Goal: Transaction & Acquisition: Purchase product/service

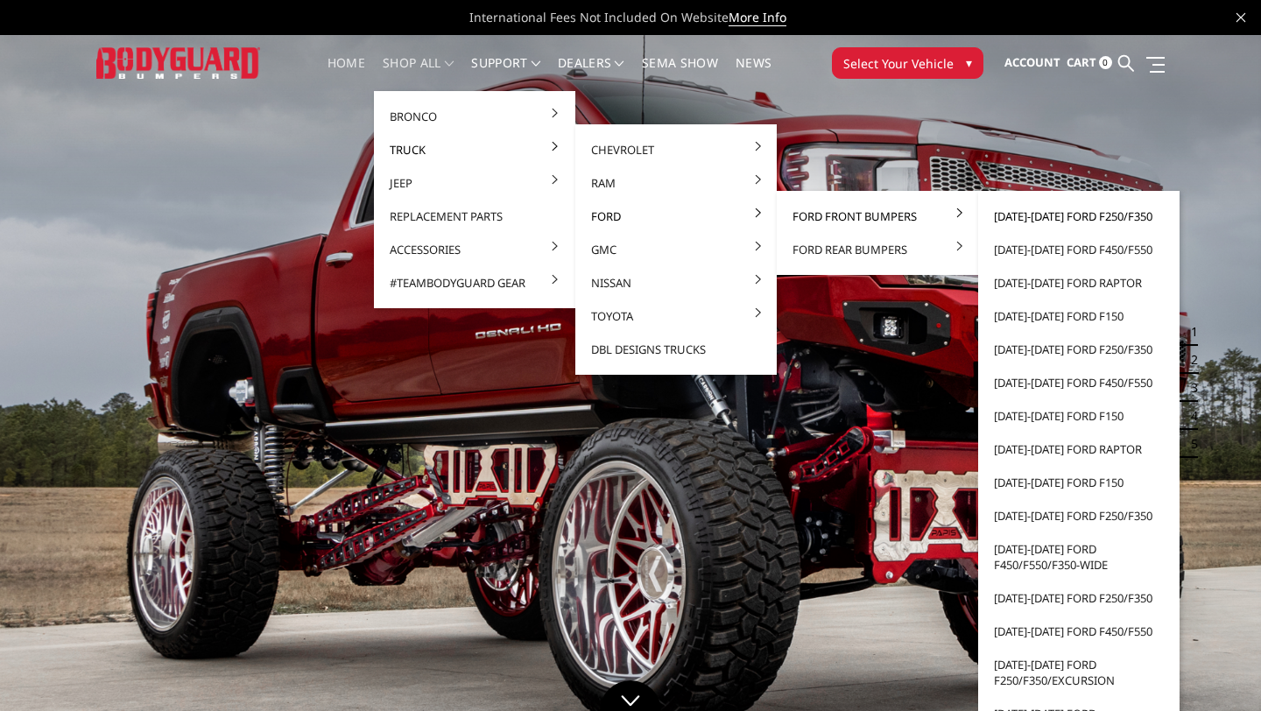
click at [1027, 219] on link "[DATE]-[DATE] Ford F250/F350" at bounding box center [1078, 216] width 187 height 33
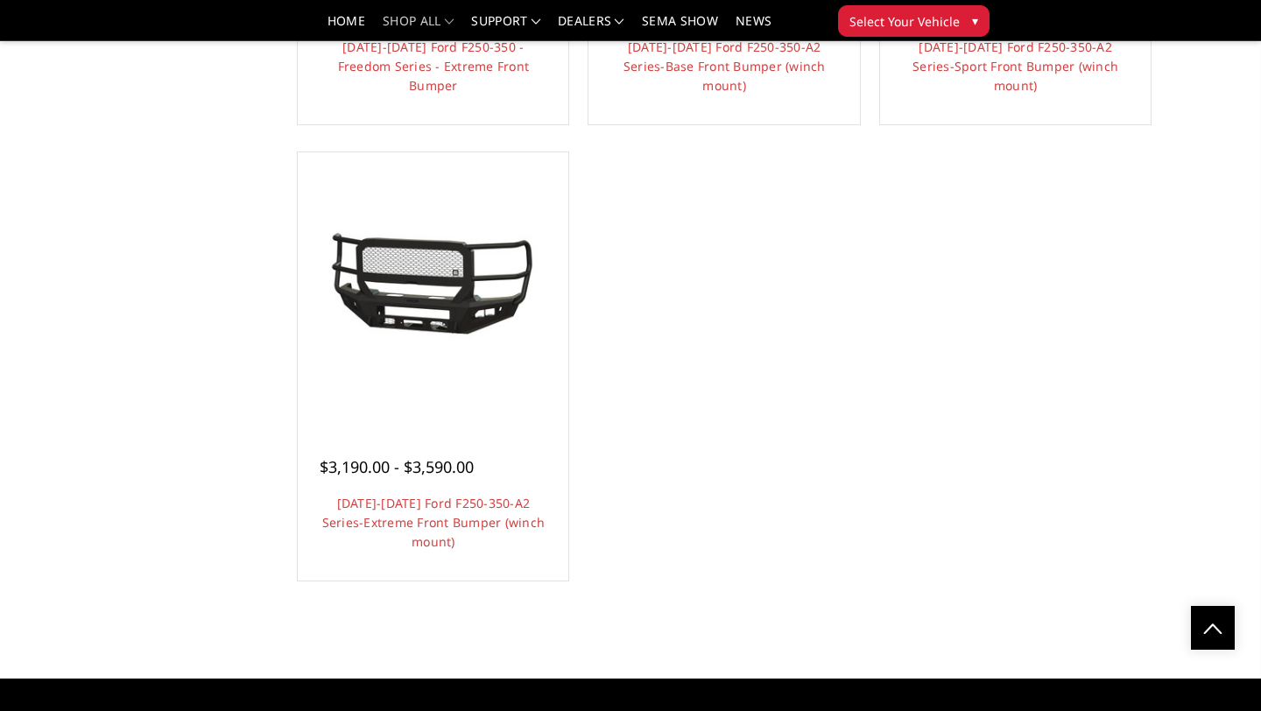
scroll to position [1470, 0]
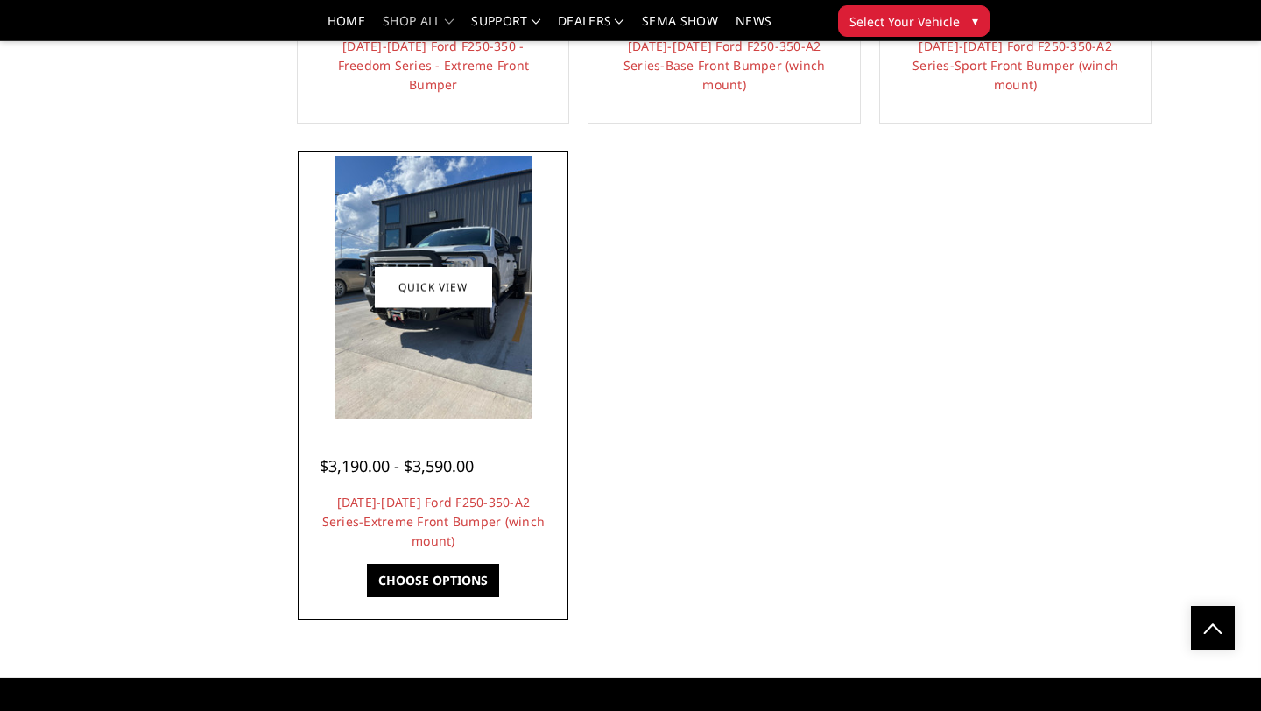
click at [434, 336] on img at bounding box center [433, 287] width 197 height 262
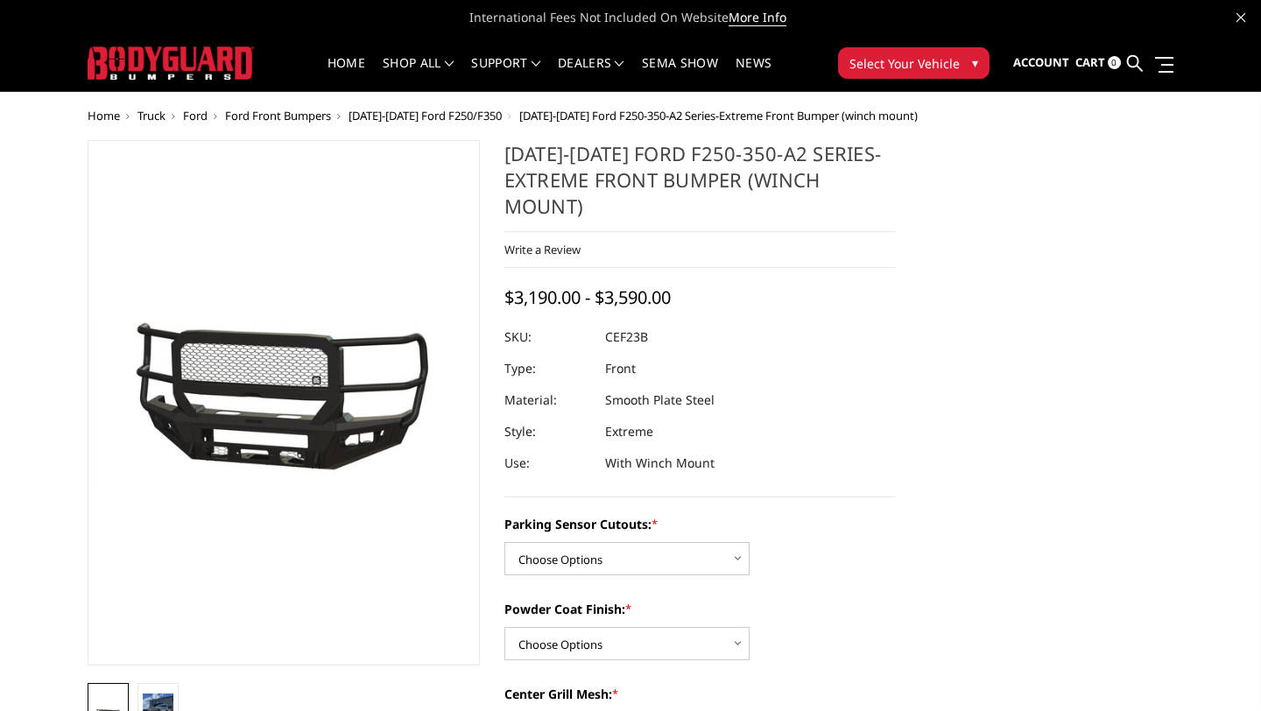
click at [287, 376] on img at bounding box center [277, 403] width 1121 height 514
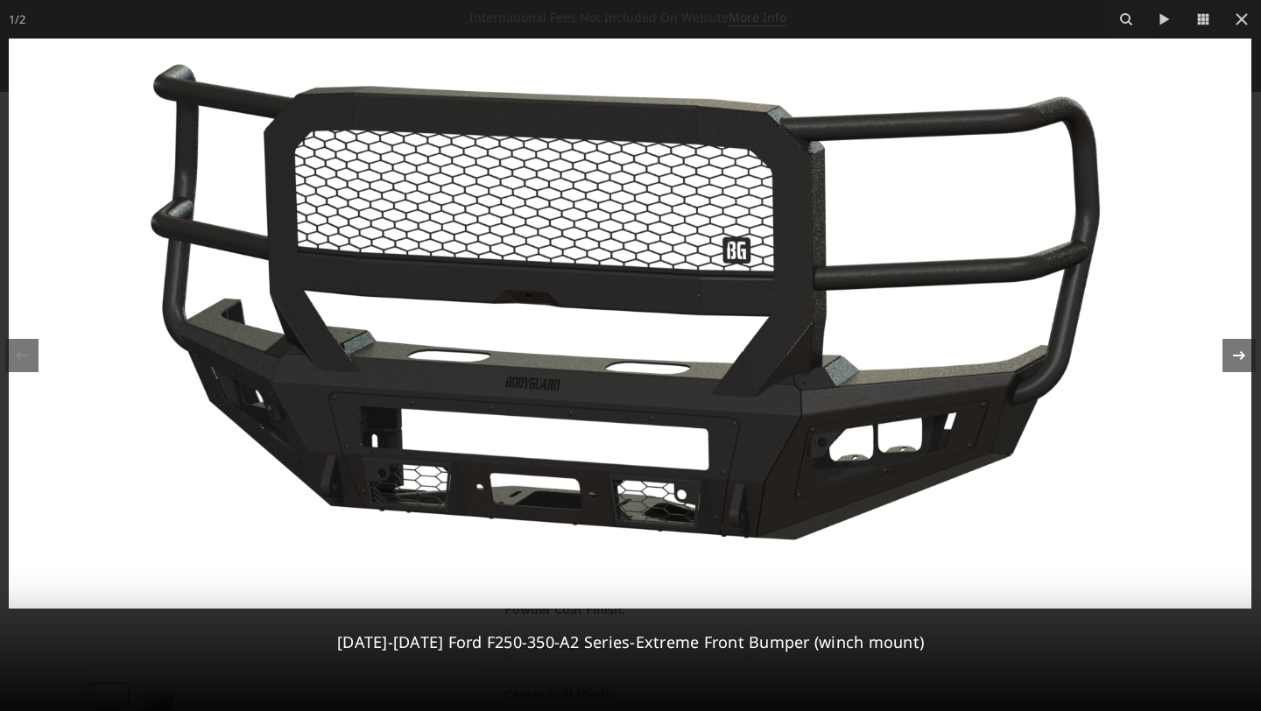
click at [1235, 356] on icon at bounding box center [1239, 355] width 12 height 9
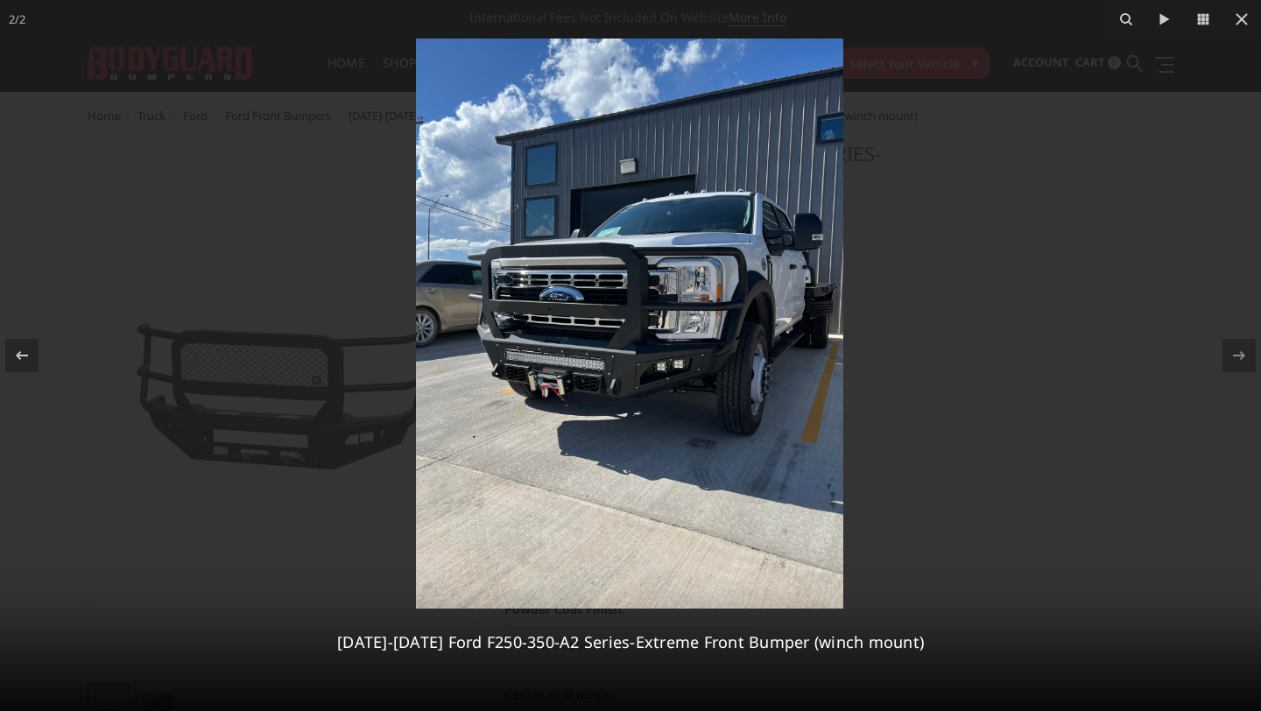
click at [1139, 368] on div at bounding box center [630, 355] width 1261 height 711
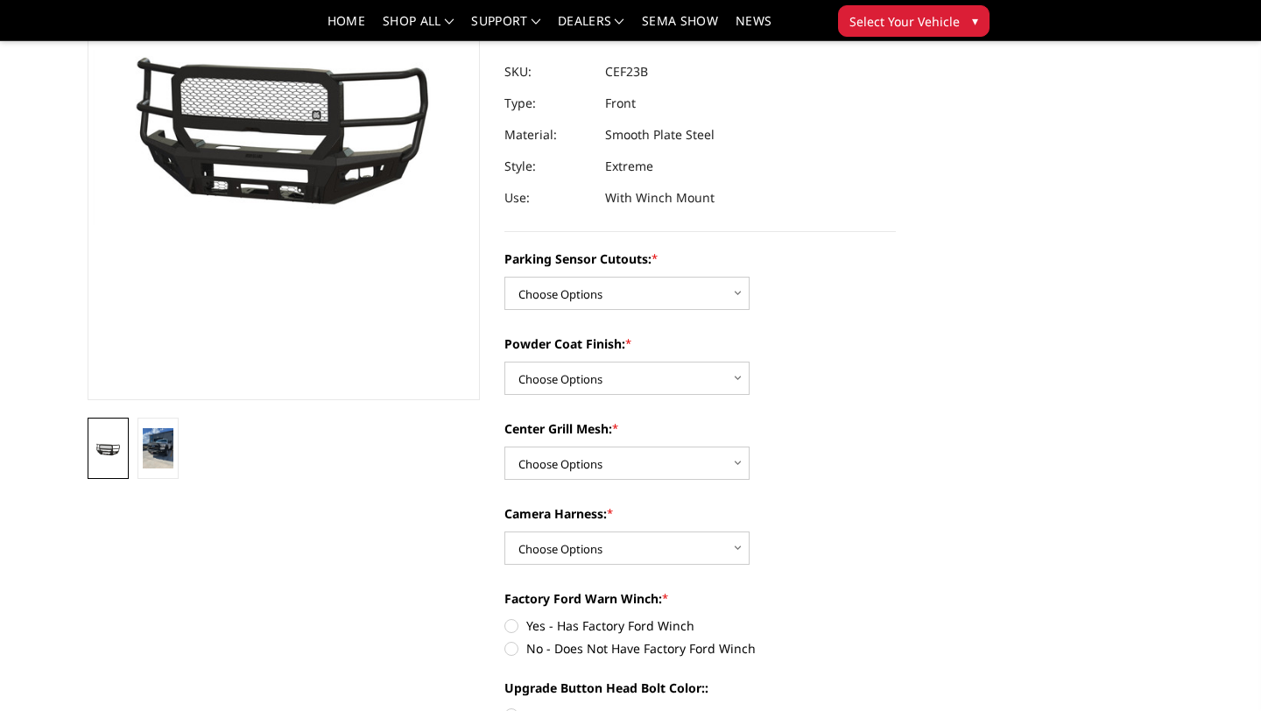
scroll to position [238, 0]
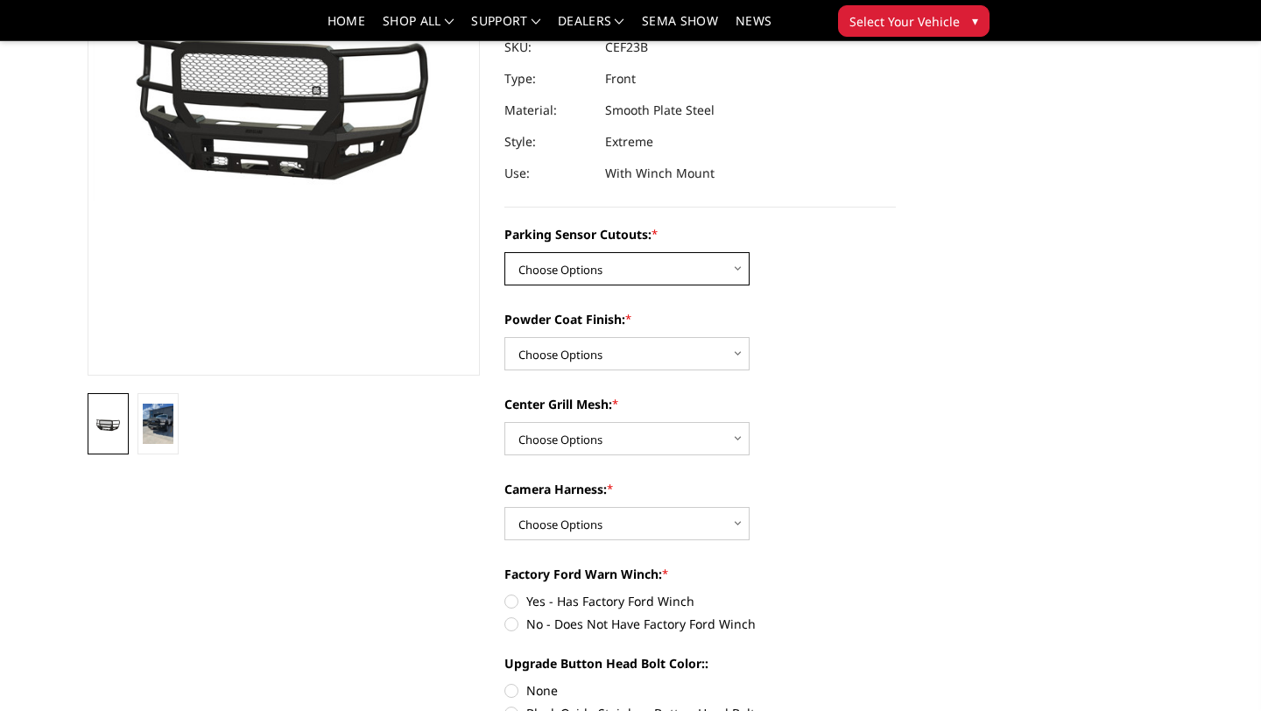
click at [707, 275] on select "Choose Options No-Without Parking Sensor Cutouts Yes-With Parking Sensor Cutouts" at bounding box center [627, 268] width 245 height 33
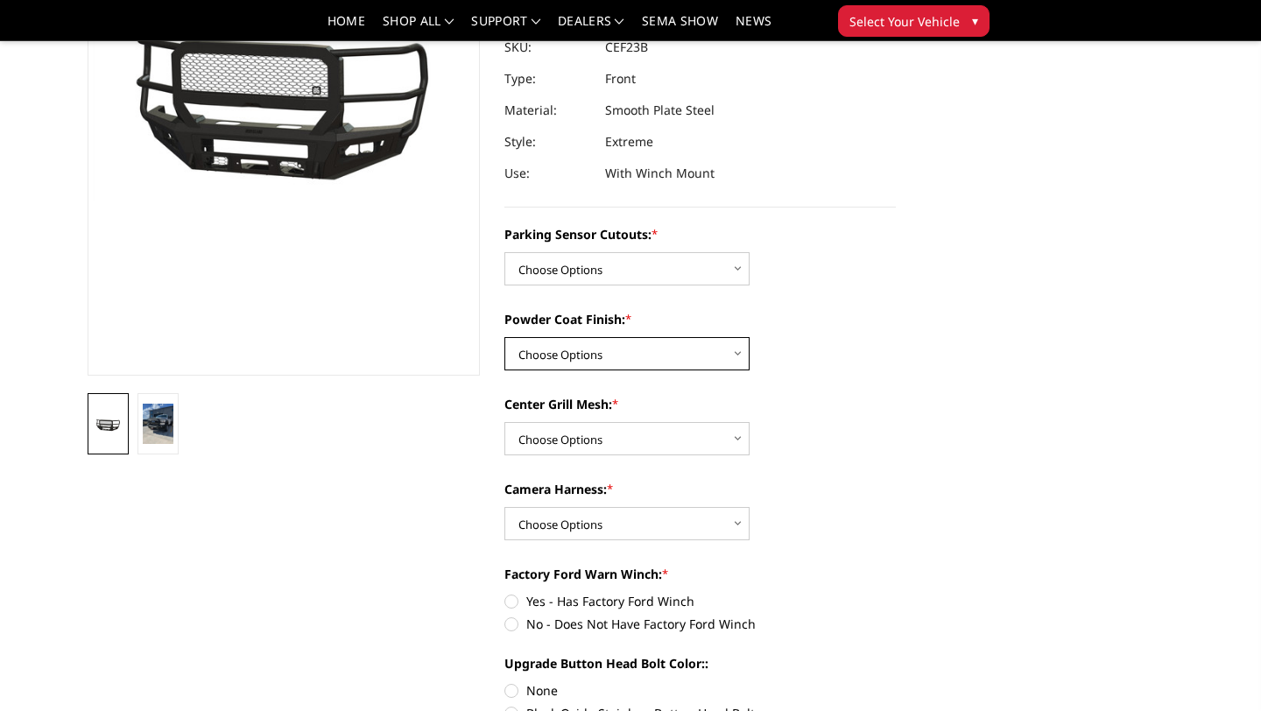
click at [700, 338] on select "Choose Options Bare Metal Textured Black Powder Coat" at bounding box center [627, 353] width 245 height 33
select select "2422"
click at [505, 337] on select "Choose Options Bare Metal Textured Black Powder Coat" at bounding box center [627, 353] width 245 height 33
click at [699, 426] on select "Choose Options With Center Grill Mesh Without Center Grill Mesh" at bounding box center [627, 438] width 245 height 33
select select "2424"
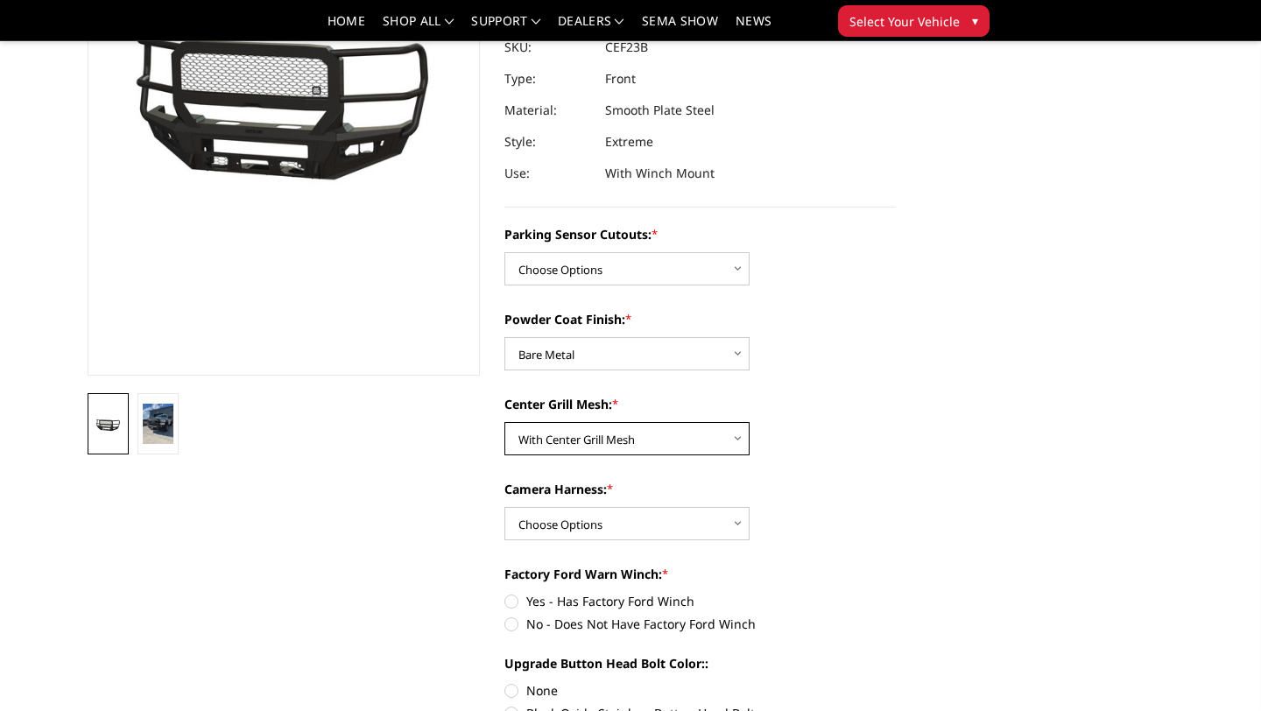
click at [505, 422] on select "Choose Options With Center Grill Mesh Without Center Grill Mesh" at bounding box center [627, 438] width 245 height 33
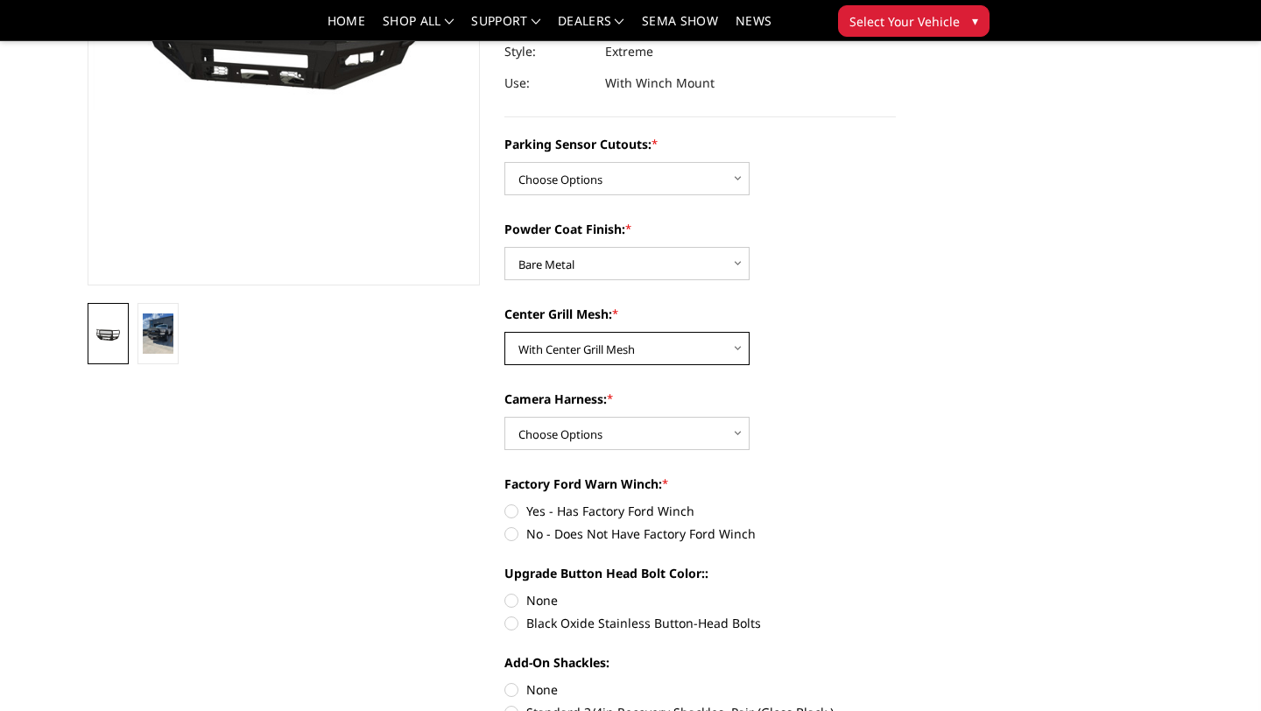
scroll to position [328, 0]
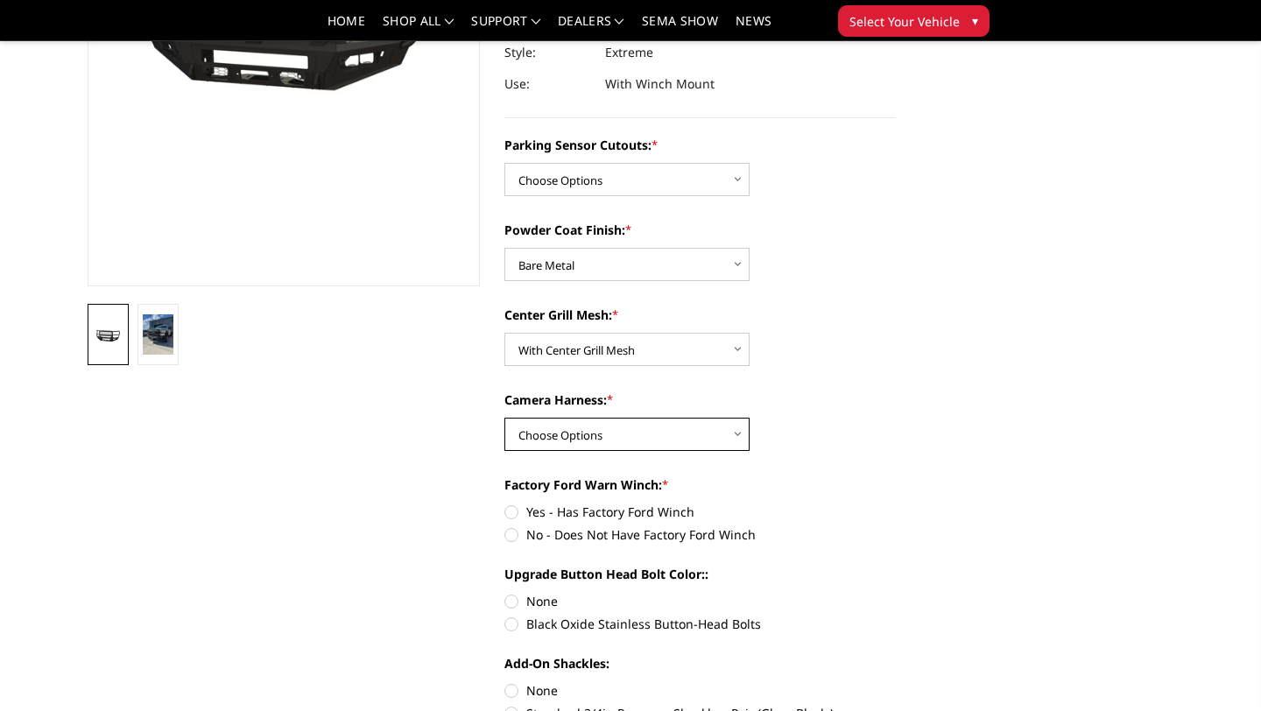
click at [721, 438] on select "Choose Options WITH Camera Harness WITHOUT Camera Harness" at bounding box center [627, 434] width 245 height 33
select select "2426"
click at [505, 418] on select "Choose Options WITH Camera Harness WITHOUT Camera Harness" at bounding box center [627, 434] width 245 height 33
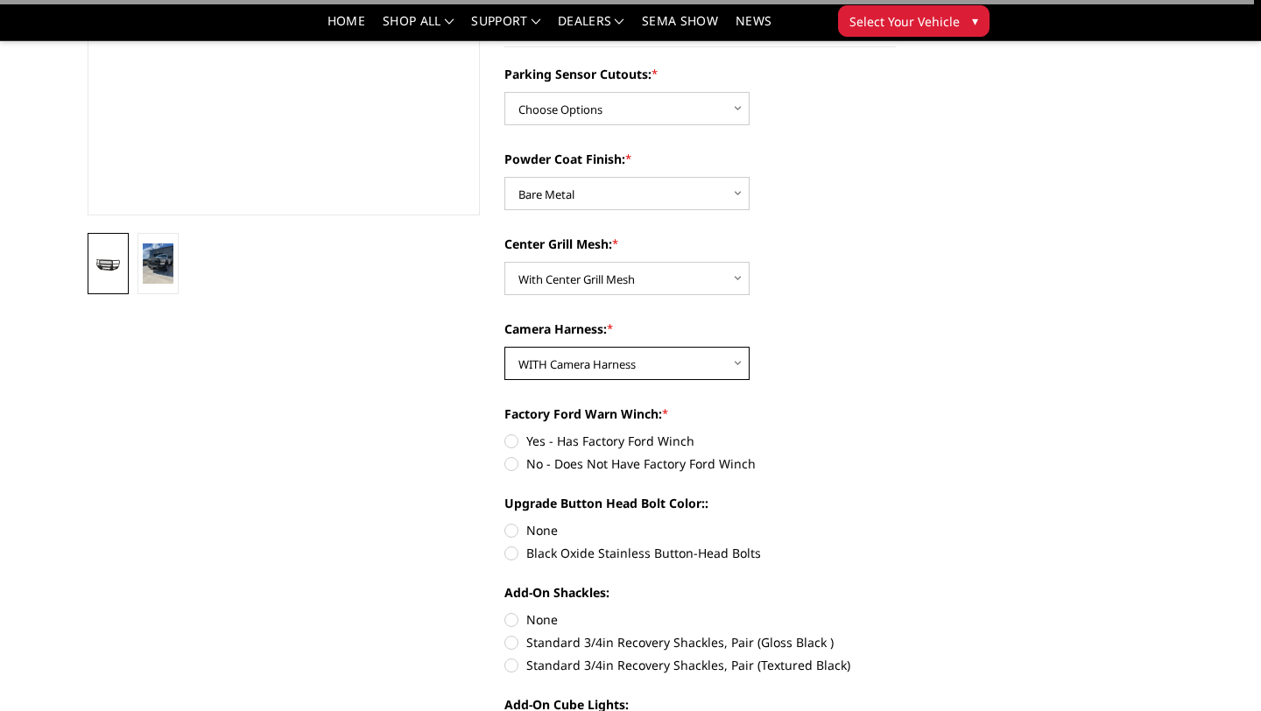
scroll to position [400, 0]
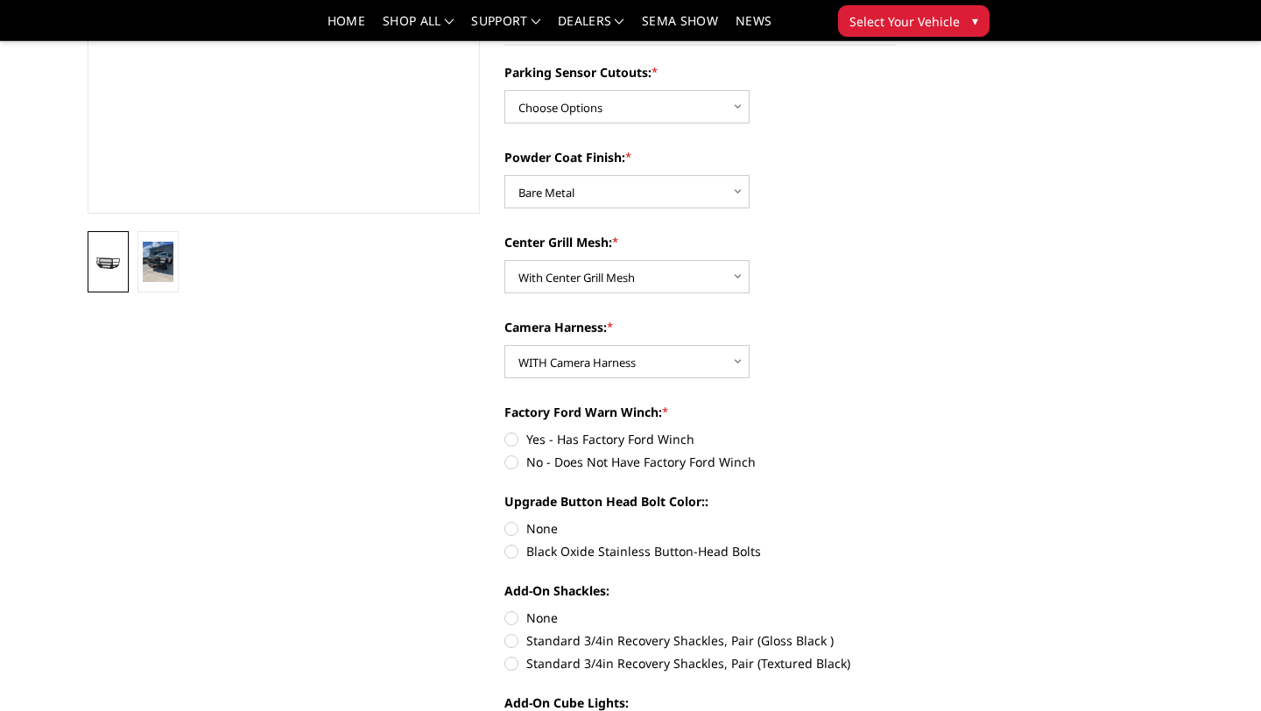
click at [717, 462] on label "No - Does Not Have Factory Ford Winch" at bounding box center [701, 462] width 392 height 18
click at [896, 431] on input "No - Does Not Have Factory Ford Winch" at bounding box center [896, 430] width 1 height 1
radio input "true"
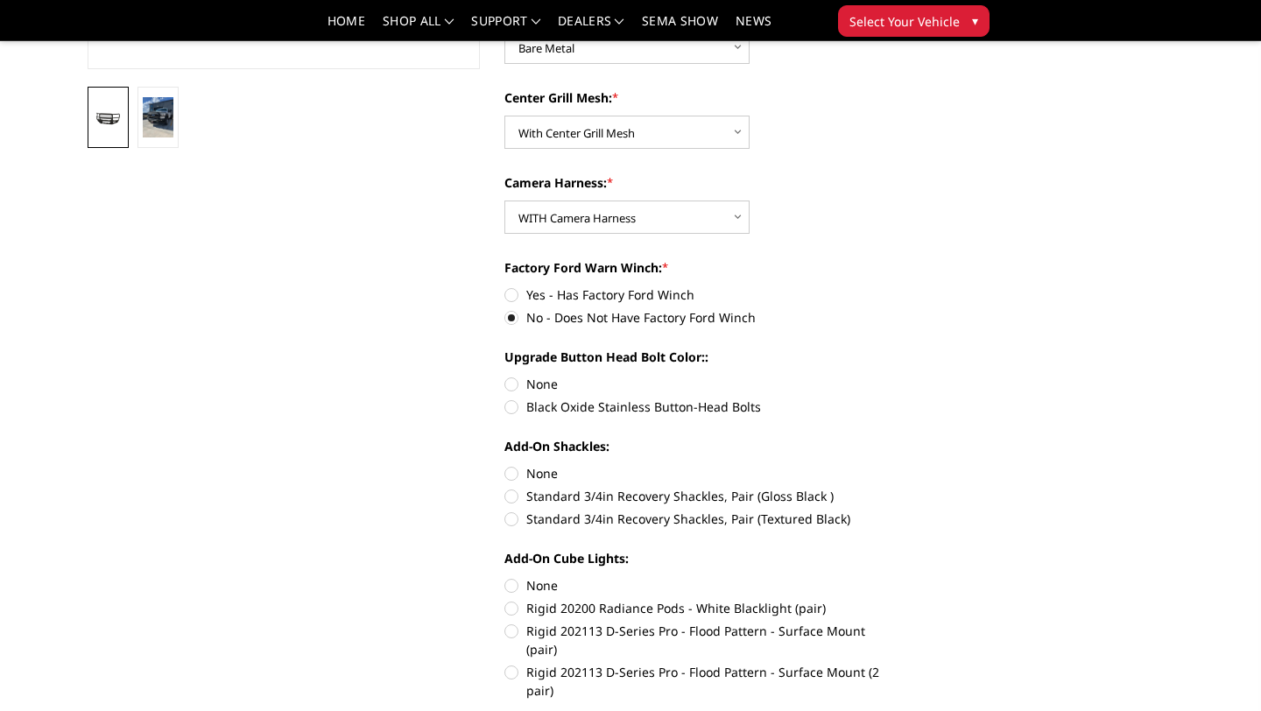
scroll to position [547, 0]
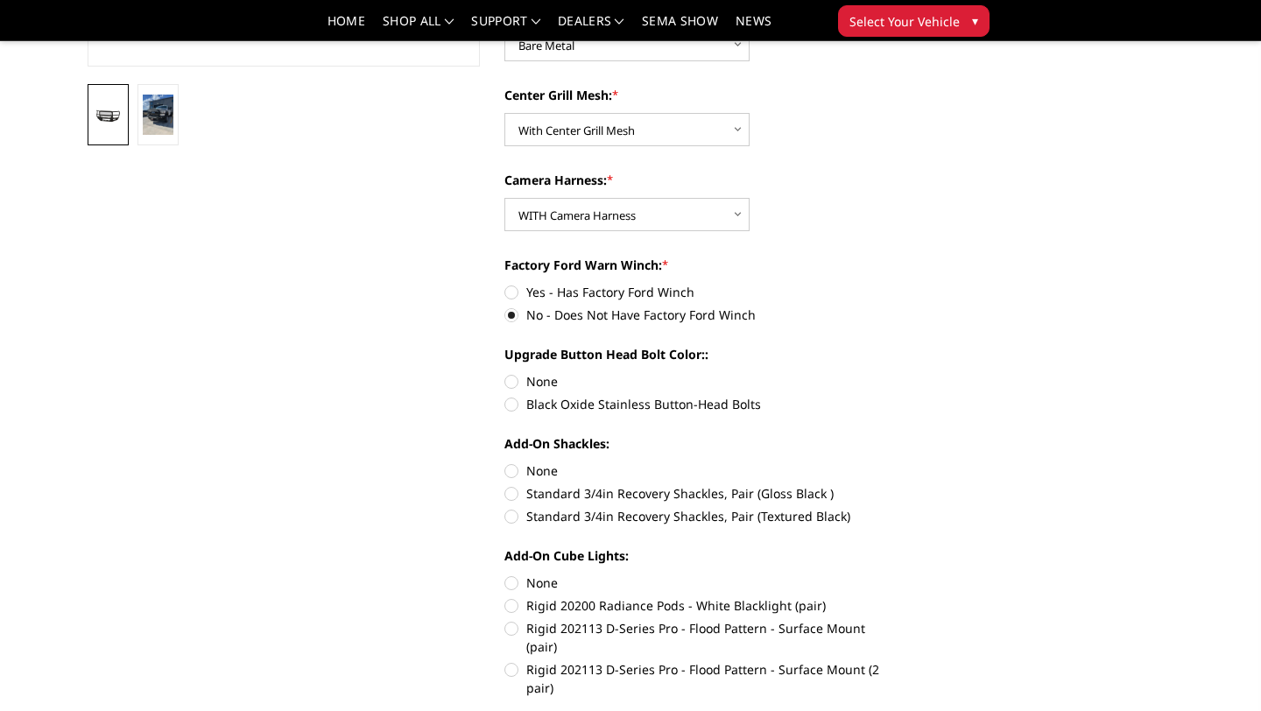
click at [661, 403] on label "Black Oxide Stainless Button-Head Bolts" at bounding box center [701, 404] width 392 height 18
click at [896, 373] on input "Black Oxide Stainless Button-Head Bolts" at bounding box center [896, 372] width 1 height 1
radio input "true"
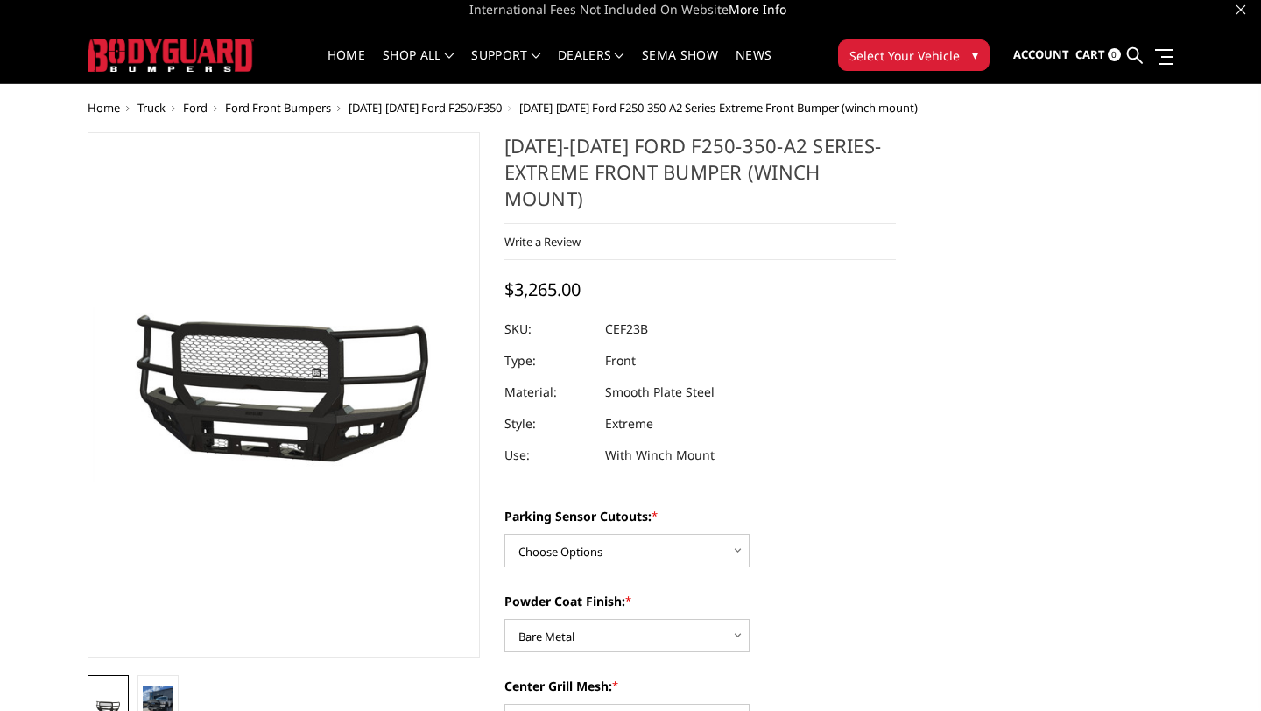
scroll to position [0, 0]
